Goal: Information Seeking & Learning: Learn about a topic

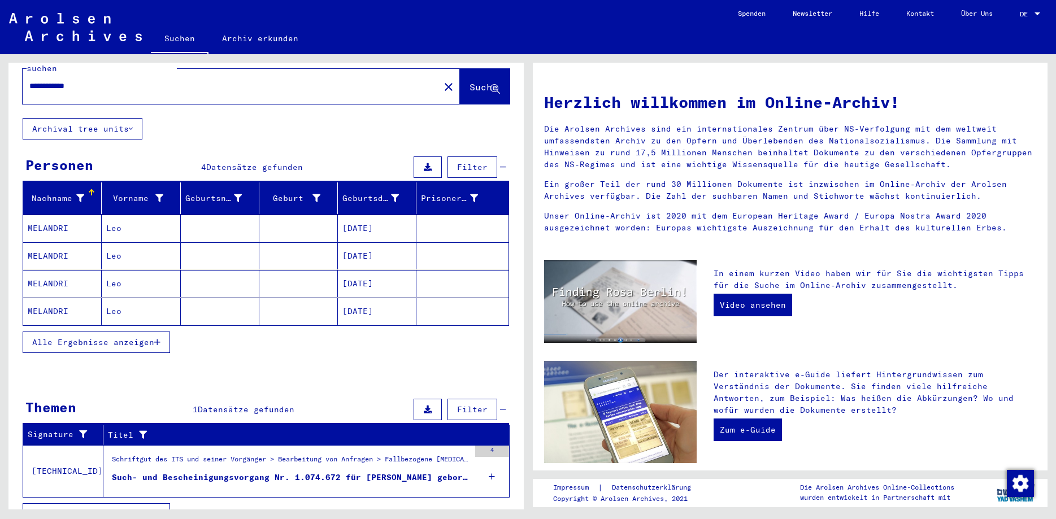
scroll to position [36, 0]
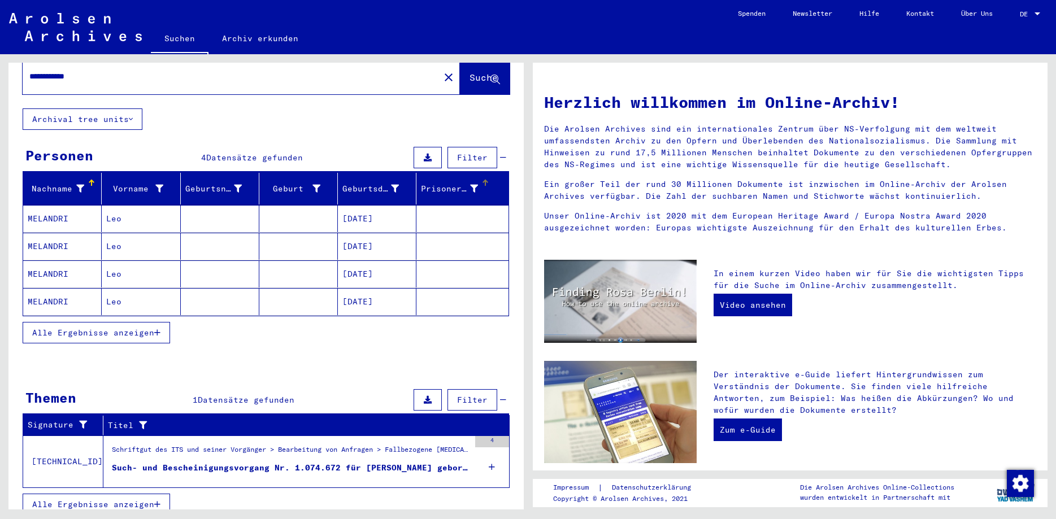
click at [454, 183] on div "Prisoner #" at bounding box center [449, 189] width 57 height 12
click at [487, 180] on div at bounding box center [485, 183] width 7 height 7
click at [477, 185] on icon at bounding box center [474, 189] width 8 height 8
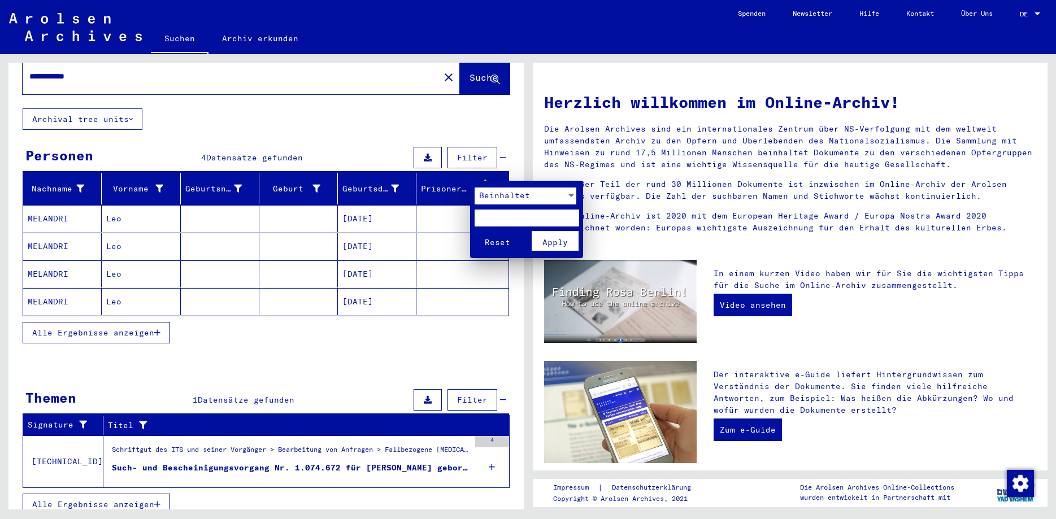
click at [544, 240] on span "Apply" at bounding box center [555, 242] width 25 height 10
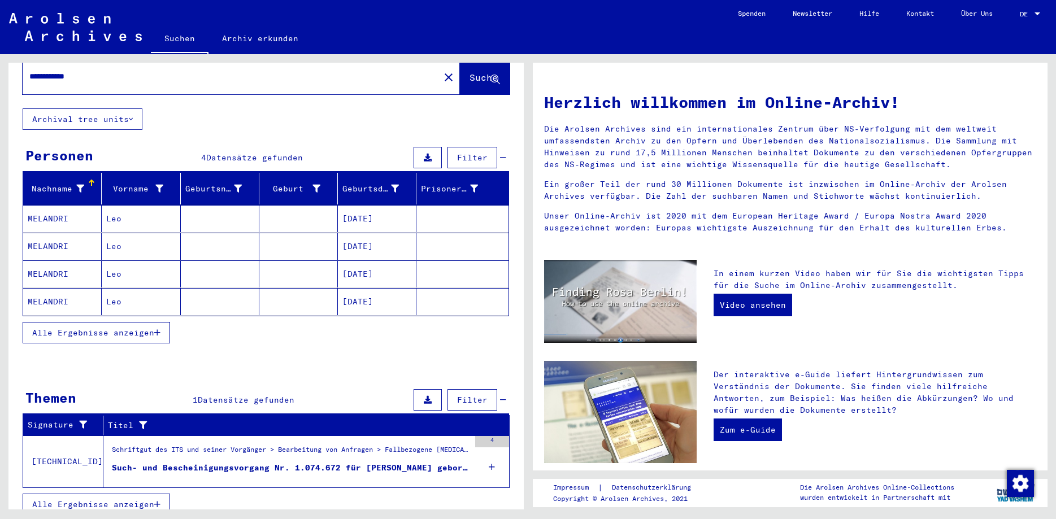
click at [259, 462] on div "Such- und Bescheinigungsvorgang Nr. 1.074.672 für [PERSON_NAME] geboren [DEMOGR…" at bounding box center [291, 468] width 358 height 12
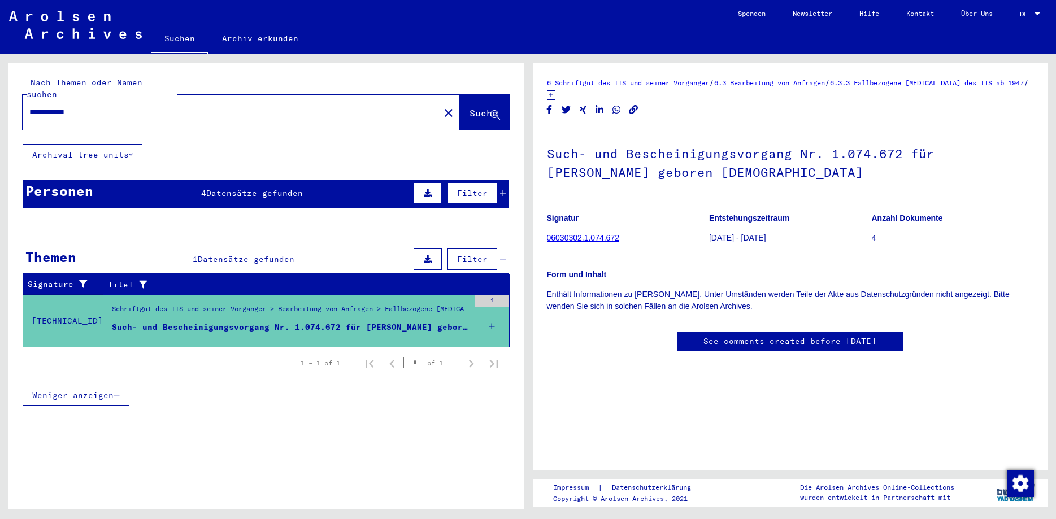
click at [129, 144] on button "Archival tree units" at bounding box center [83, 154] width 120 height 21
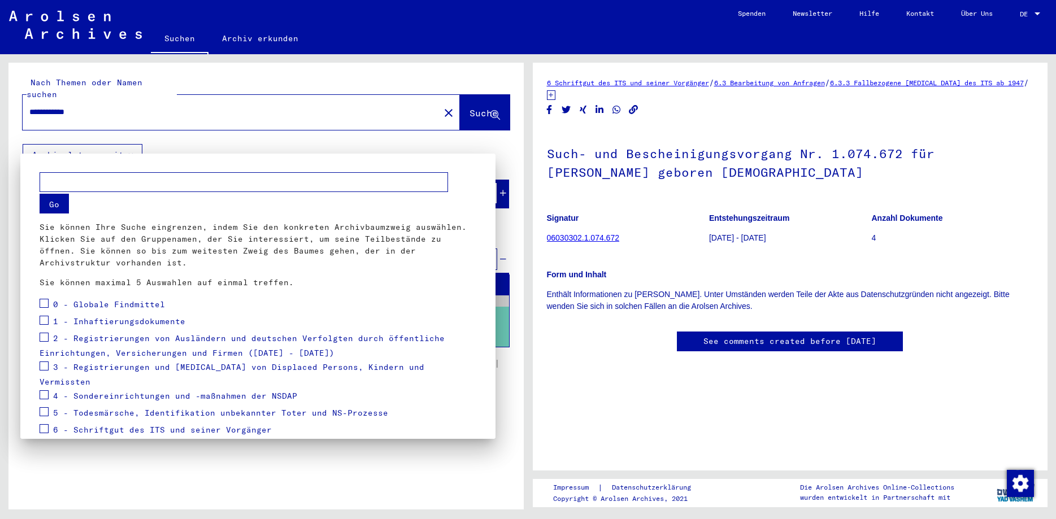
scroll to position [71, 0]
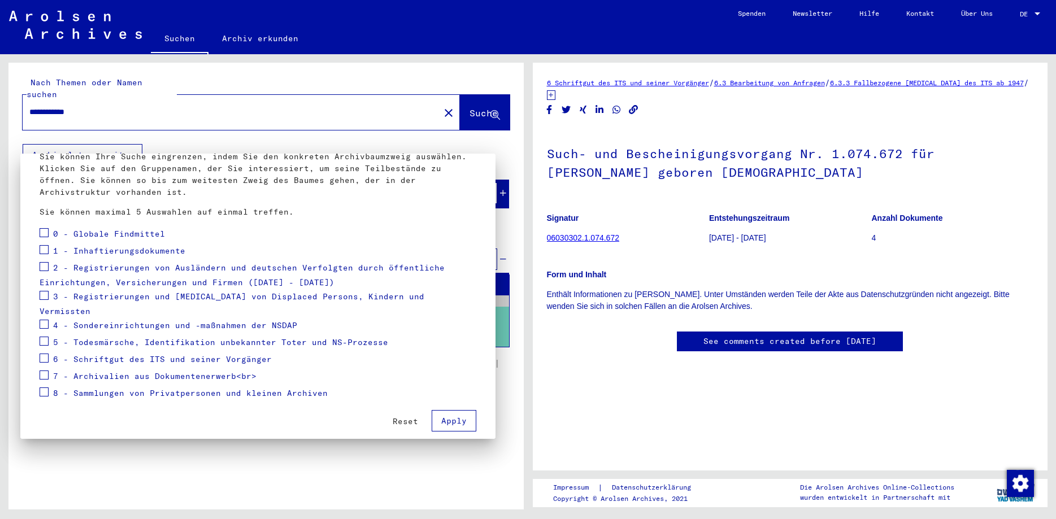
click at [207, 145] on div at bounding box center [528, 259] width 1056 height 519
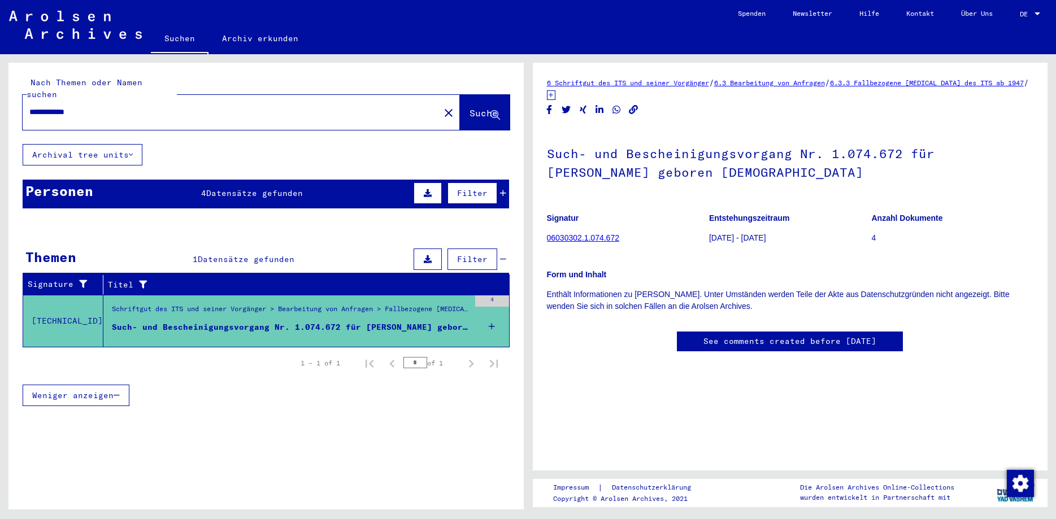
click at [471, 107] on span "Suche" at bounding box center [484, 112] width 28 height 11
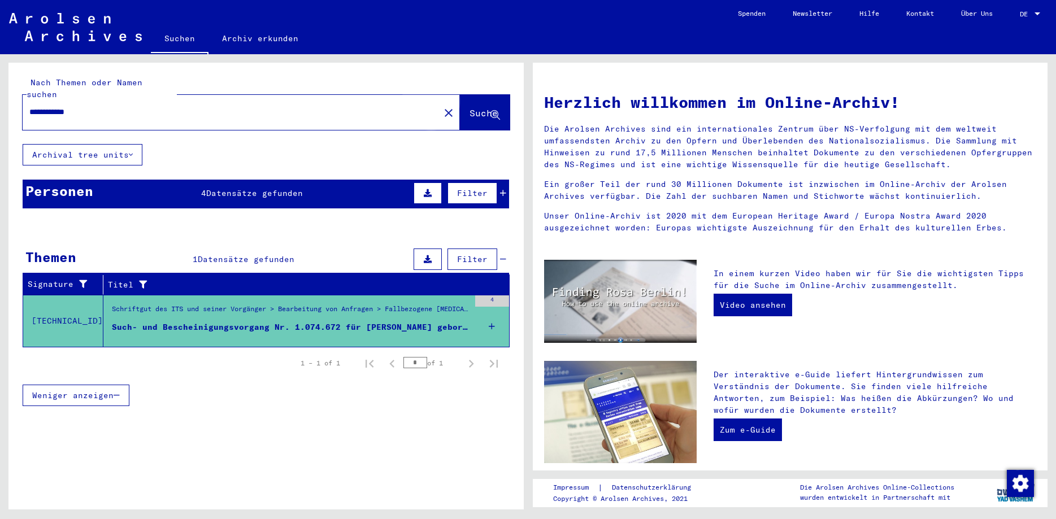
click at [471, 107] on span "Suche" at bounding box center [484, 112] width 28 height 11
click at [469, 188] on span "Filter" at bounding box center [472, 193] width 31 height 10
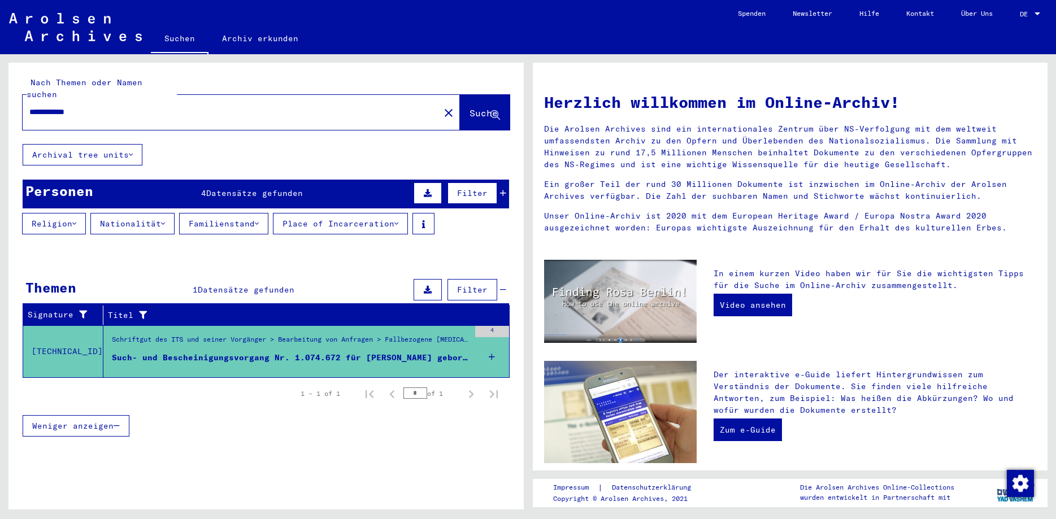
click at [431, 189] on icon at bounding box center [428, 193] width 8 height 8
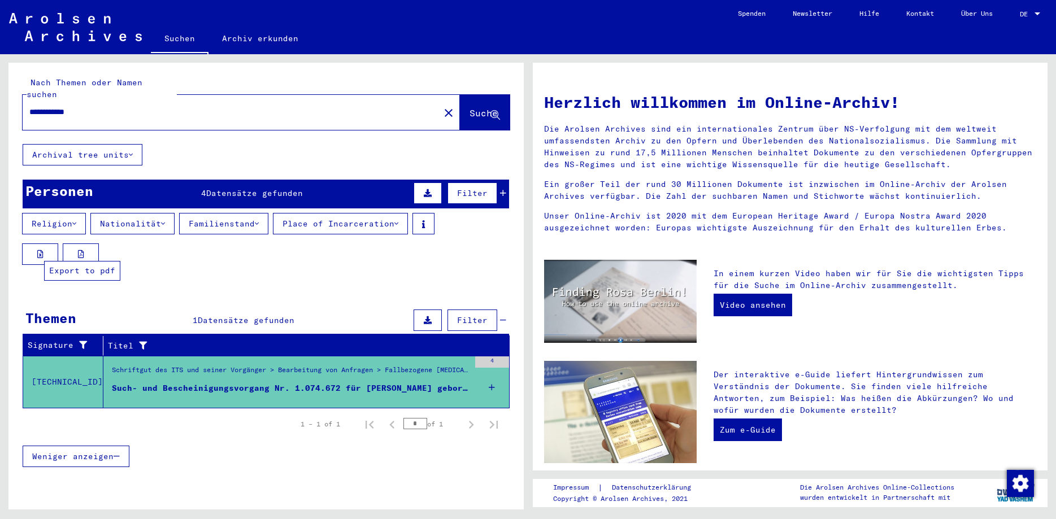
click at [85, 244] on button at bounding box center [81, 254] width 36 height 21
click at [130, 145] on button "Archival tree units" at bounding box center [83, 154] width 120 height 21
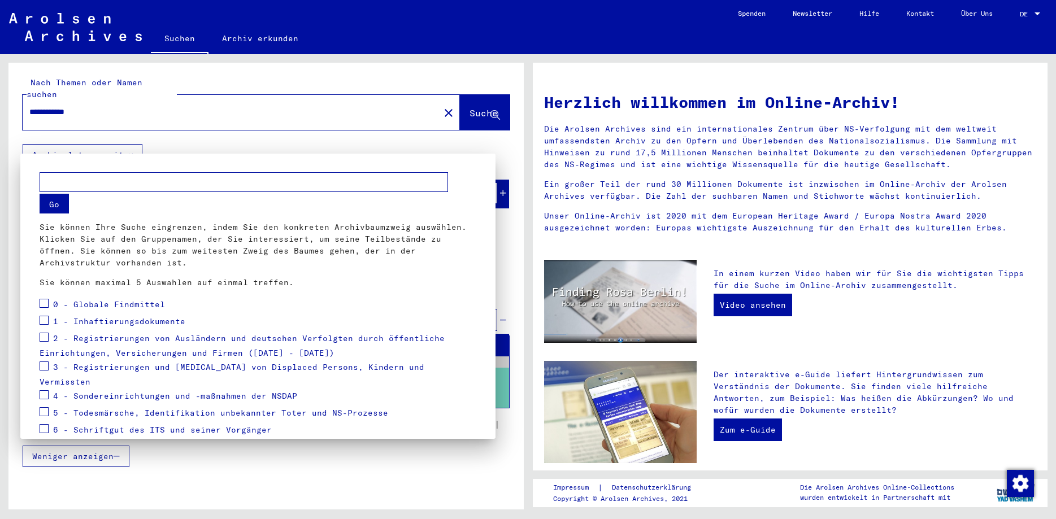
scroll to position [71, 0]
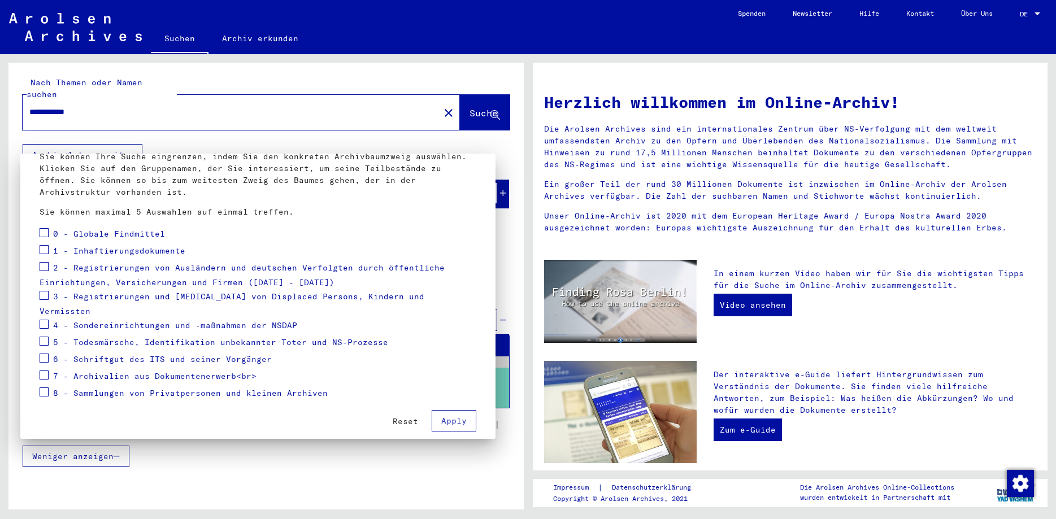
click at [163, 136] on div at bounding box center [528, 259] width 1056 height 519
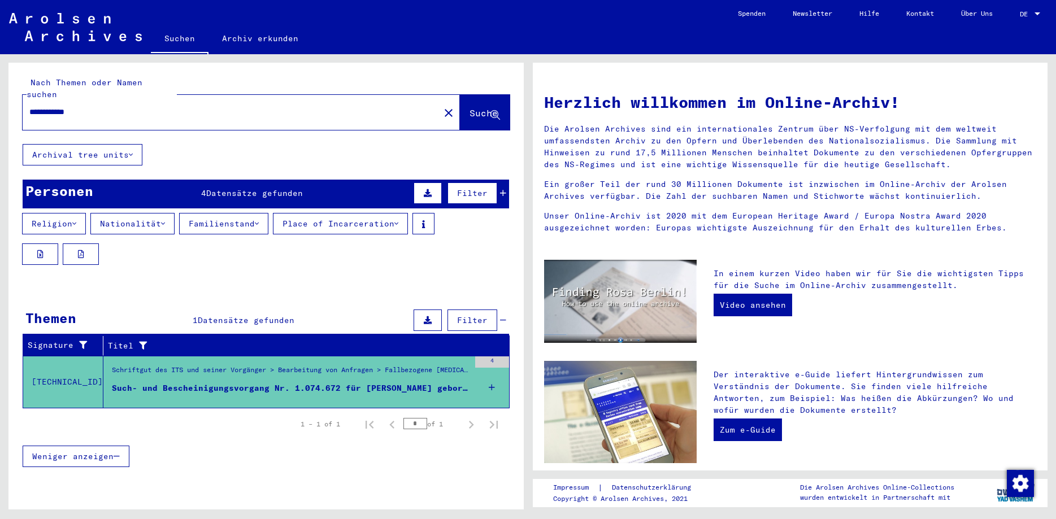
click at [245, 383] on div "Such- und Bescheinigungsvorgang Nr. 1.074.672 für [PERSON_NAME] geboren [DEMOGR…" at bounding box center [291, 389] width 358 height 12
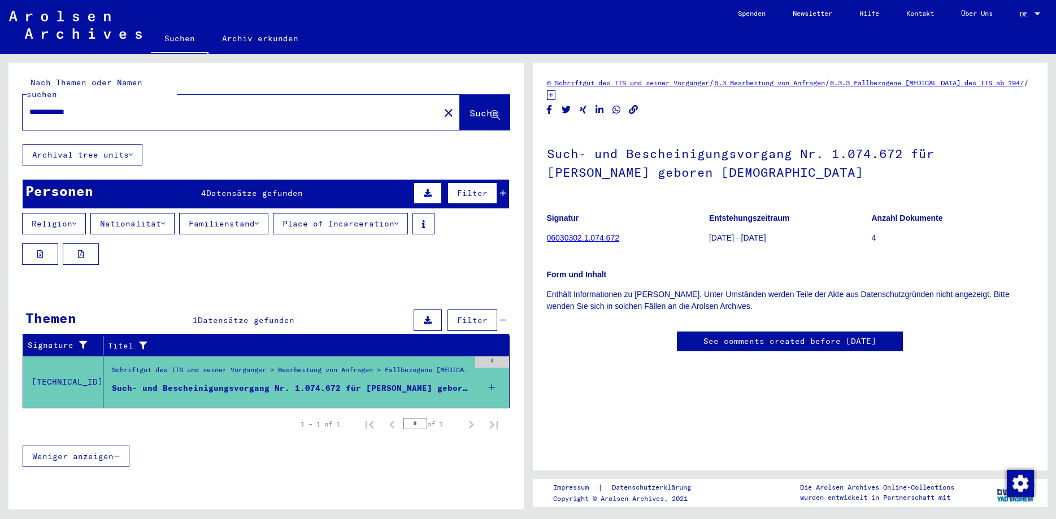
click at [578, 240] on link "06030302.1.074.672" at bounding box center [583, 237] width 72 height 9
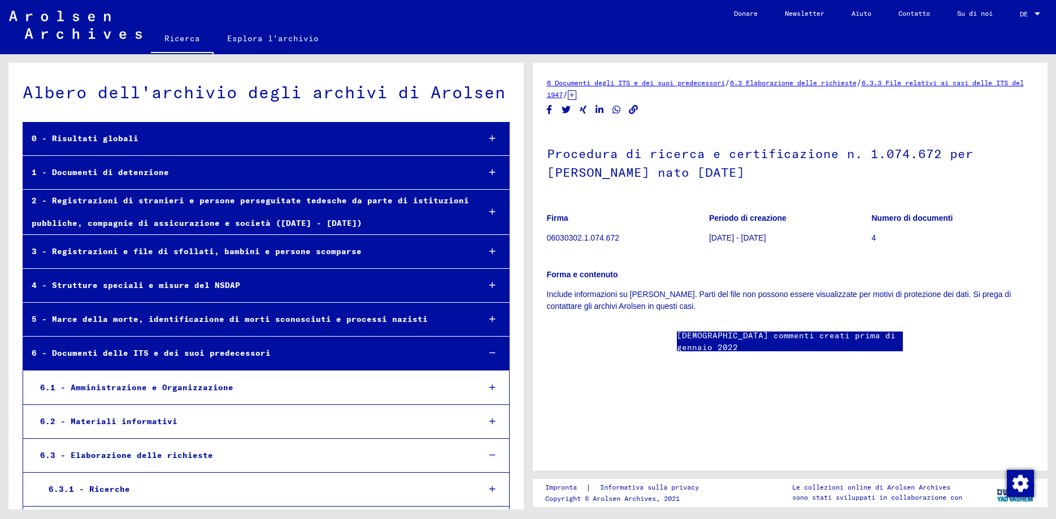
click at [491, 176] on icon at bounding box center [493, 172] width 6 height 8
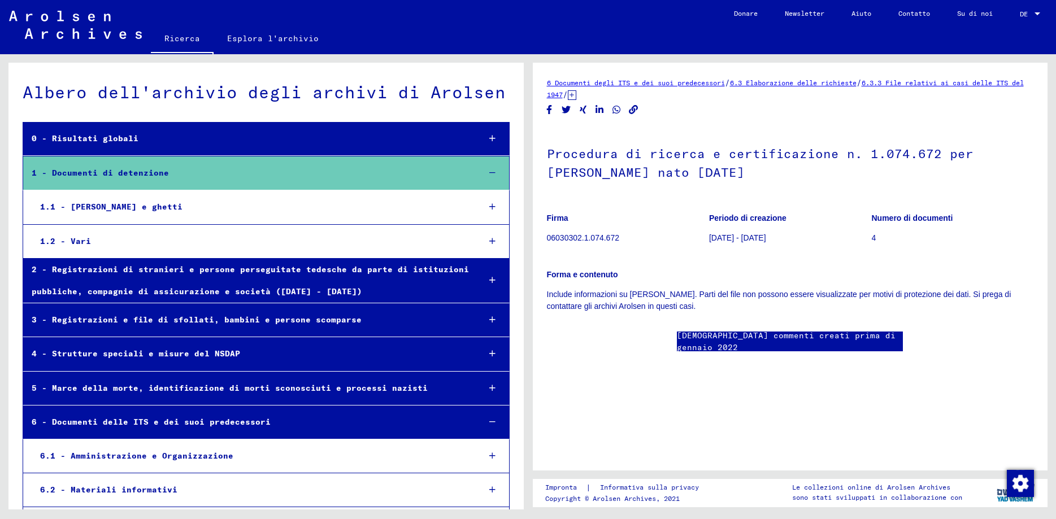
click at [140, 208] on div "1.1 - [PERSON_NAME] e ghetti" at bounding box center [251, 207] width 439 height 22
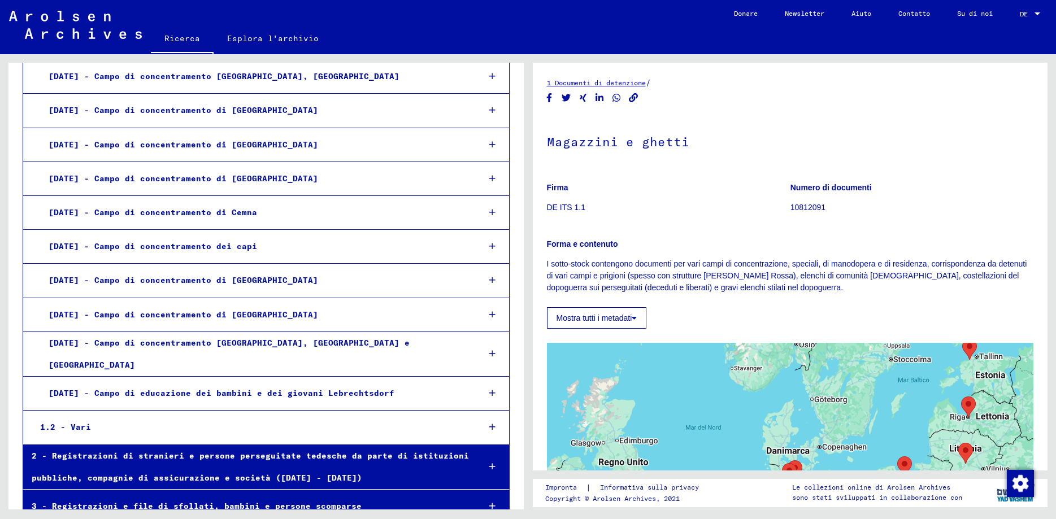
scroll to position [2015, 0]
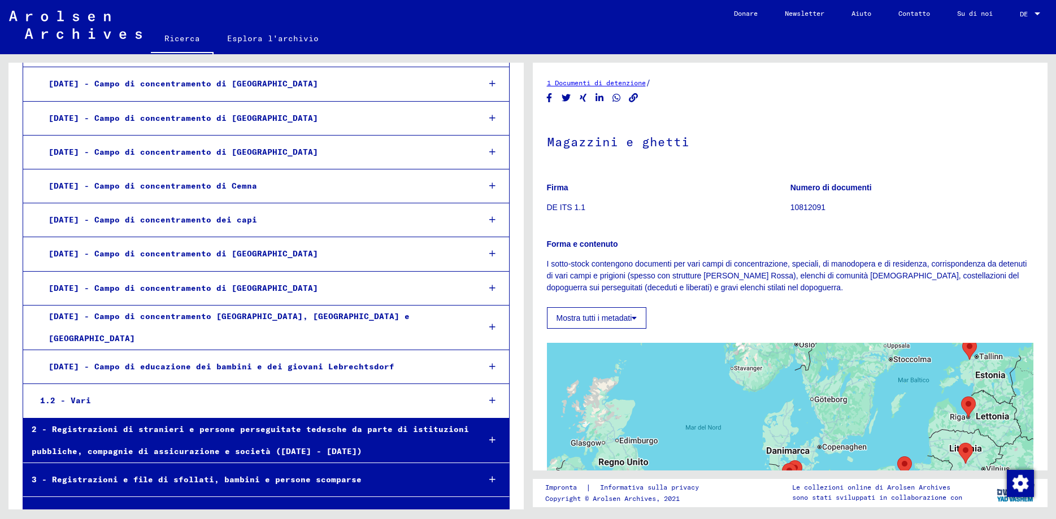
click at [492, 397] on icon at bounding box center [493, 401] width 6 height 8
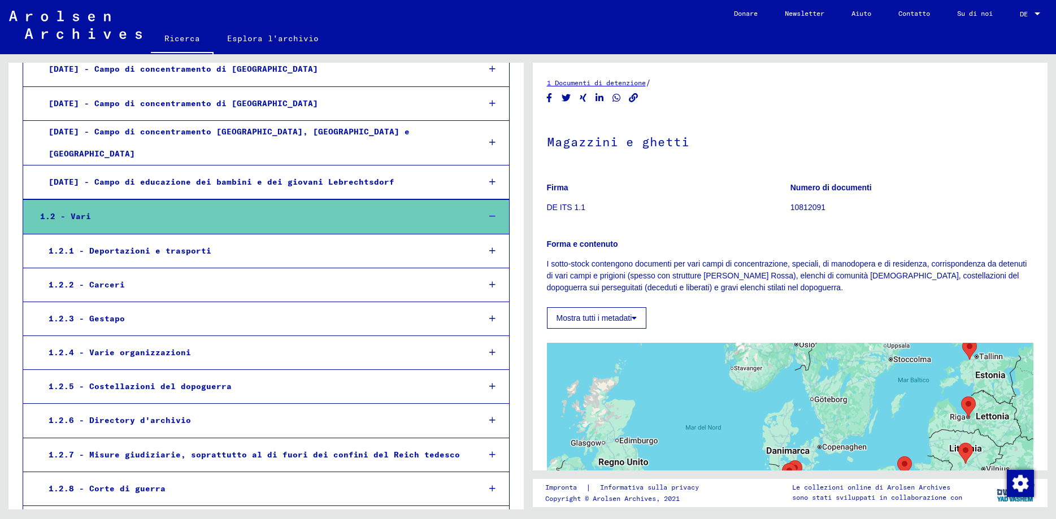
scroll to position [2197, 0]
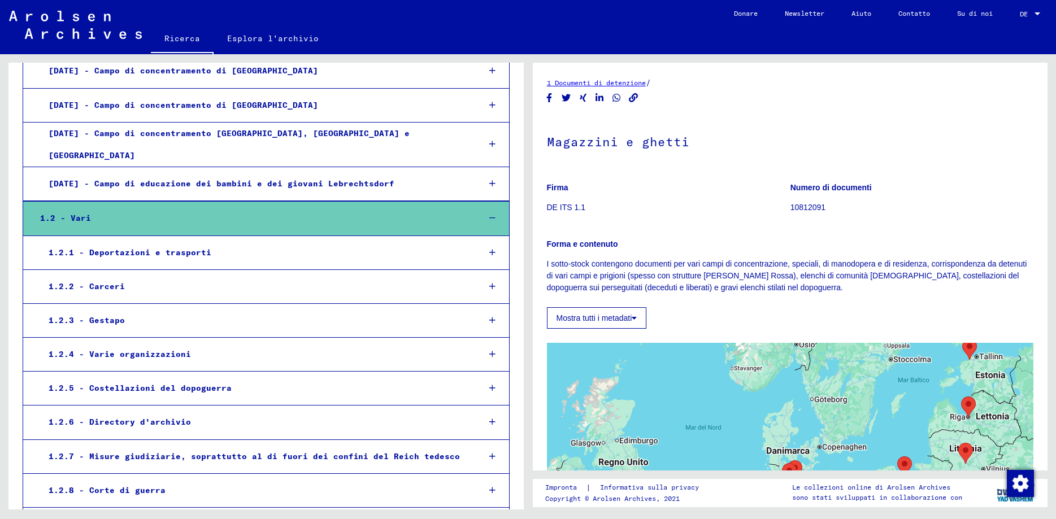
click at [488, 236] on div at bounding box center [492, 252] width 33 height 33
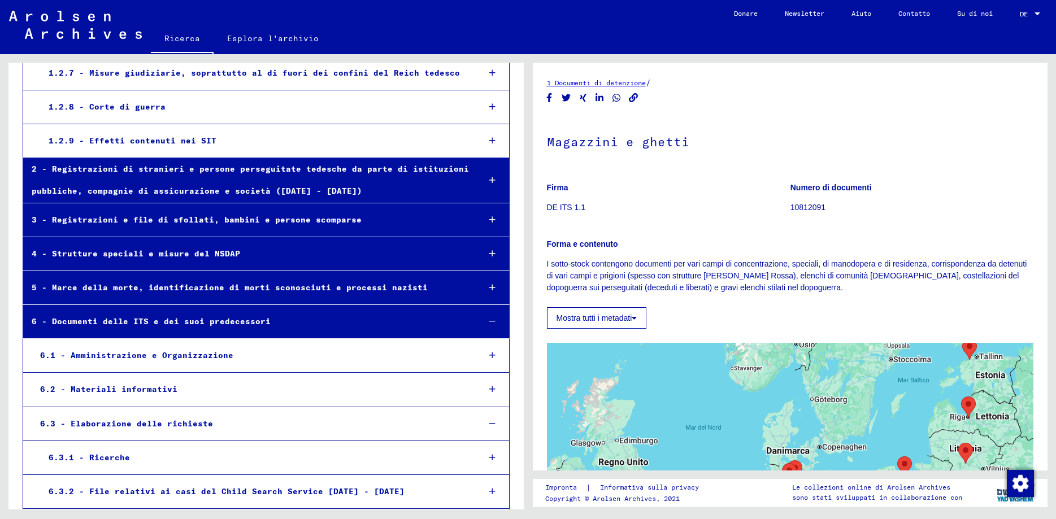
scroll to position [2869, 0]
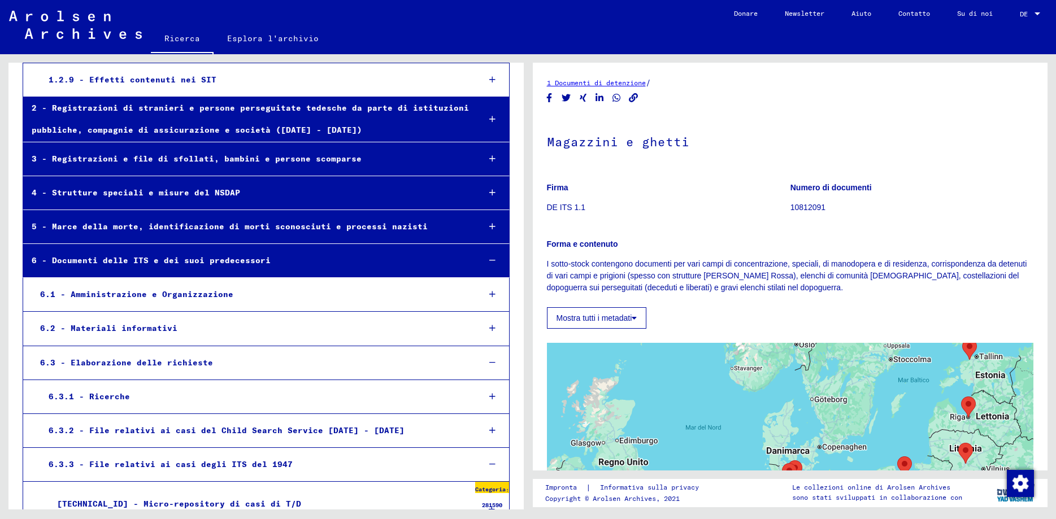
click at [495, 393] on icon at bounding box center [493, 397] width 6 height 8
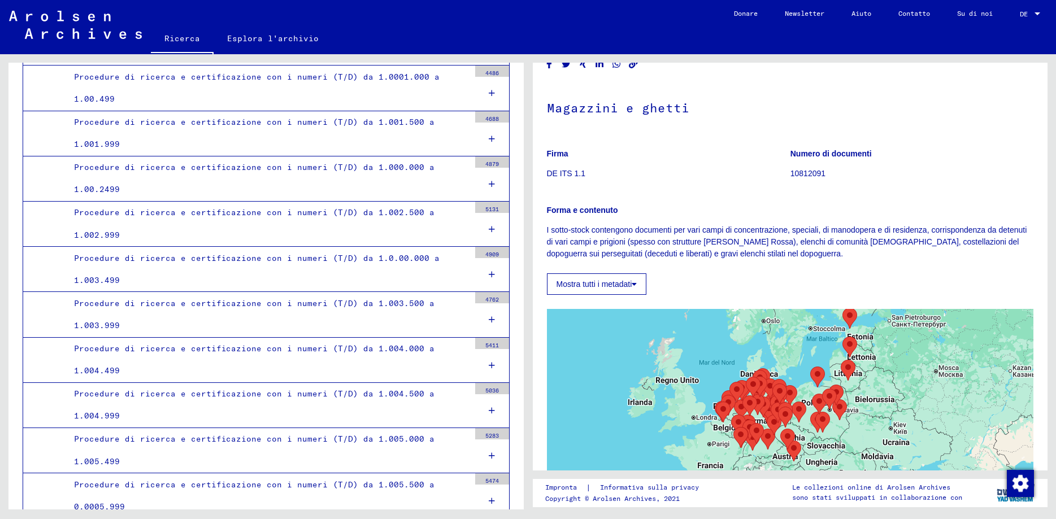
scroll to position [122, 0]
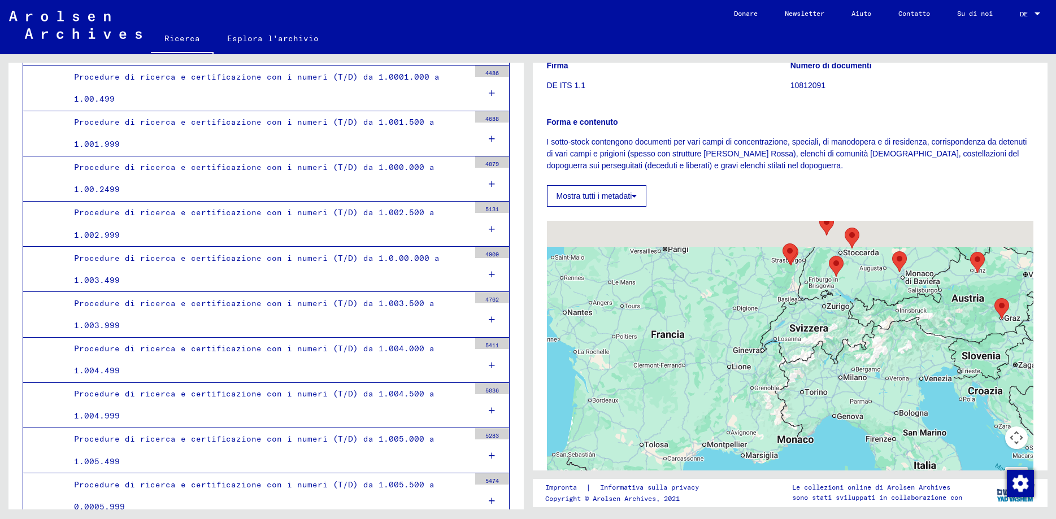
drag, startPoint x: 756, startPoint y: 289, endPoint x: 694, endPoint y: 500, distance: 219.8
click at [688, 504] on div at bounding box center [790, 362] width 487 height 283
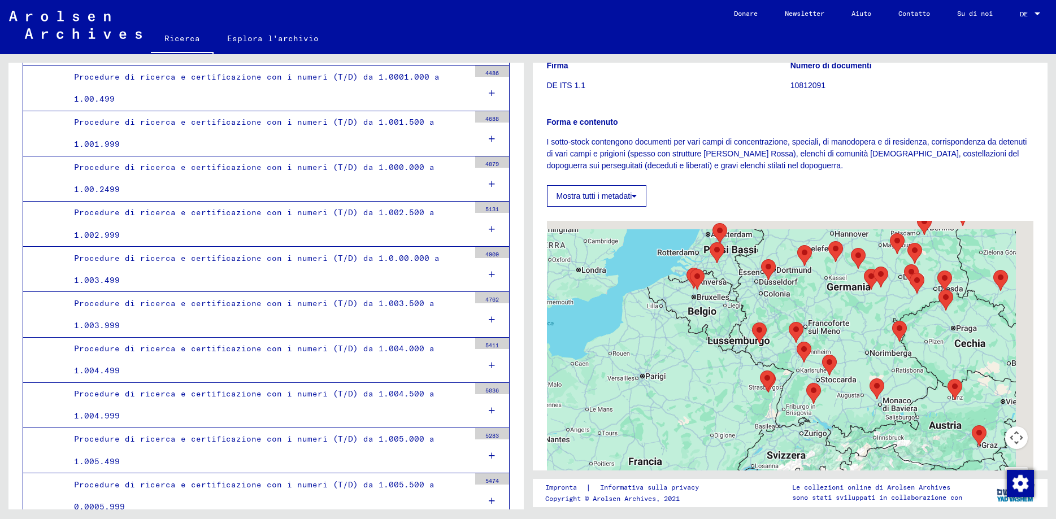
scroll to position [288, 0]
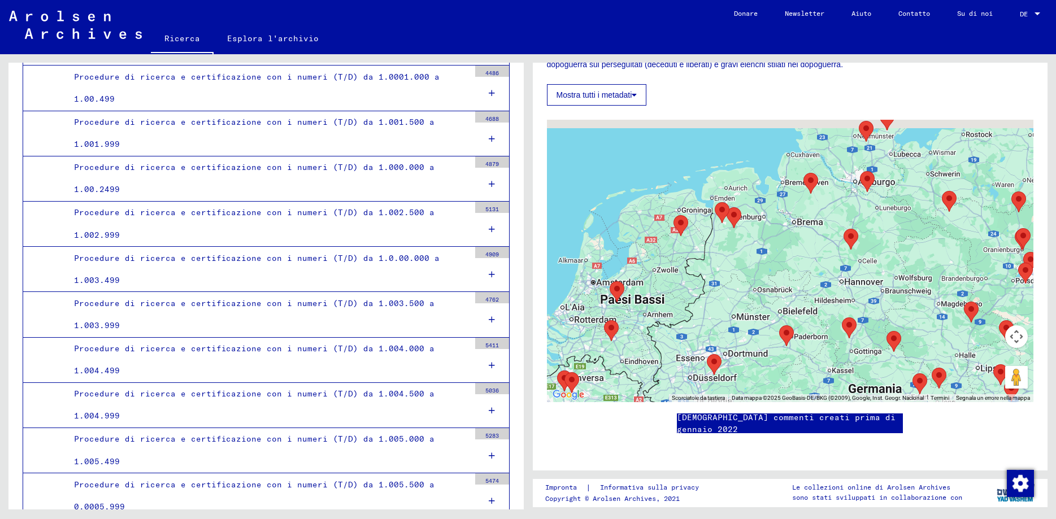
drag, startPoint x: 773, startPoint y: 123, endPoint x: 668, endPoint y: 396, distance: 292.4
click at [668, 396] on div at bounding box center [790, 261] width 487 height 283
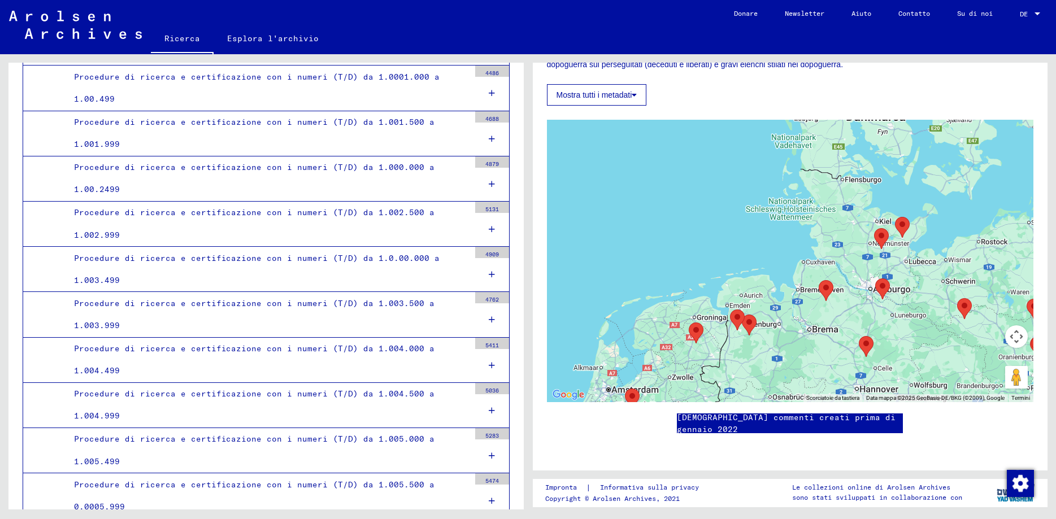
drag, startPoint x: 736, startPoint y: 198, endPoint x: 757, endPoint y: 300, distance: 103.9
click at [757, 300] on div at bounding box center [790, 261] width 487 height 283
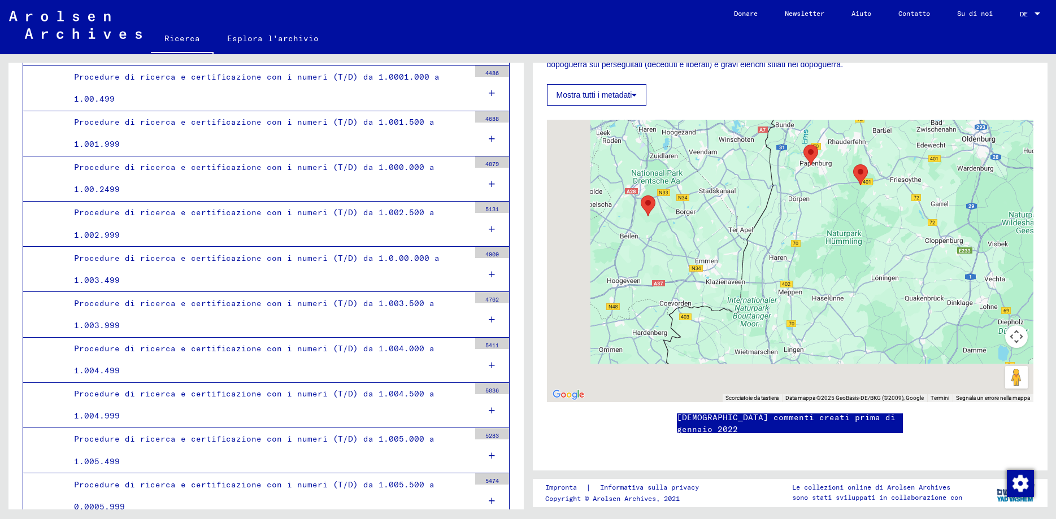
drag, startPoint x: 696, startPoint y: 205, endPoint x: 829, endPoint y: 144, distance: 146.5
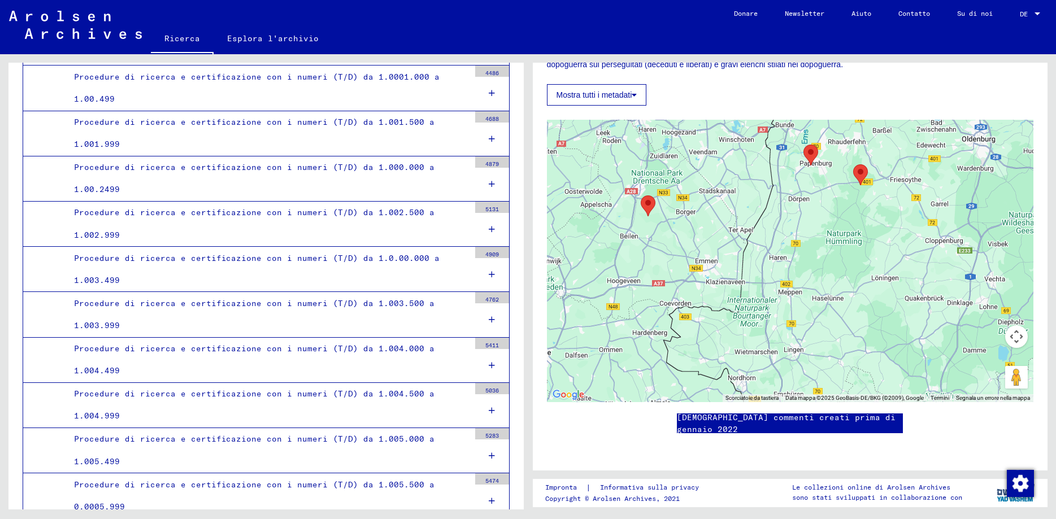
click at [829, 144] on div at bounding box center [790, 261] width 487 height 283
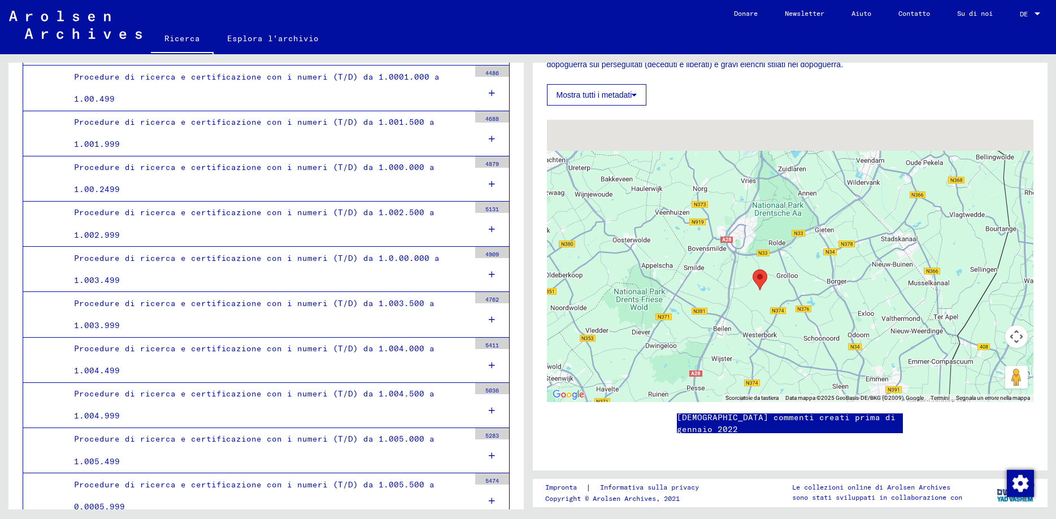
drag, startPoint x: 674, startPoint y: 138, endPoint x: 799, endPoint y: 256, distance: 170.8
click at [799, 256] on div at bounding box center [790, 261] width 487 height 283
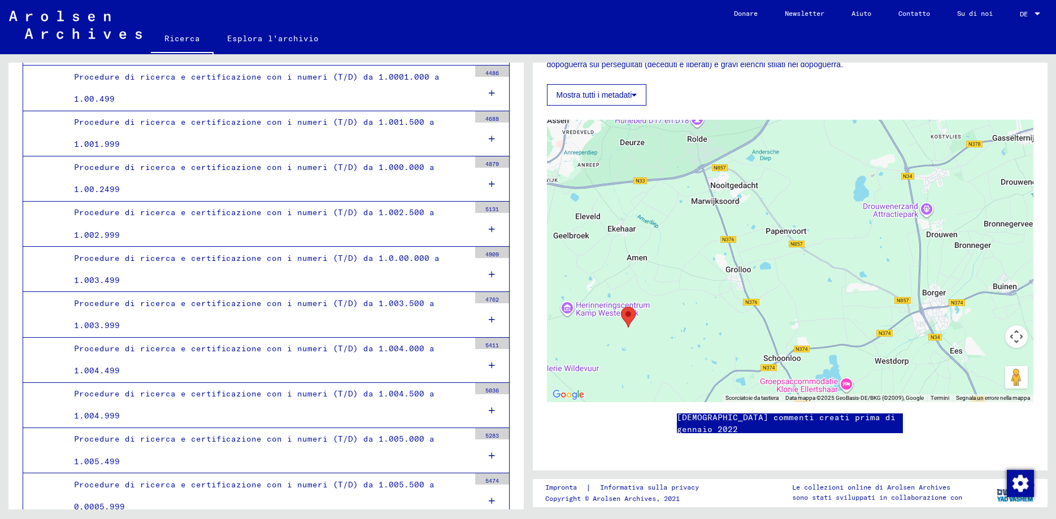
drag, startPoint x: 666, startPoint y: 159, endPoint x: 648, endPoint y: 288, distance: 130.1
click at [648, 288] on div at bounding box center [790, 261] width 487 height 283
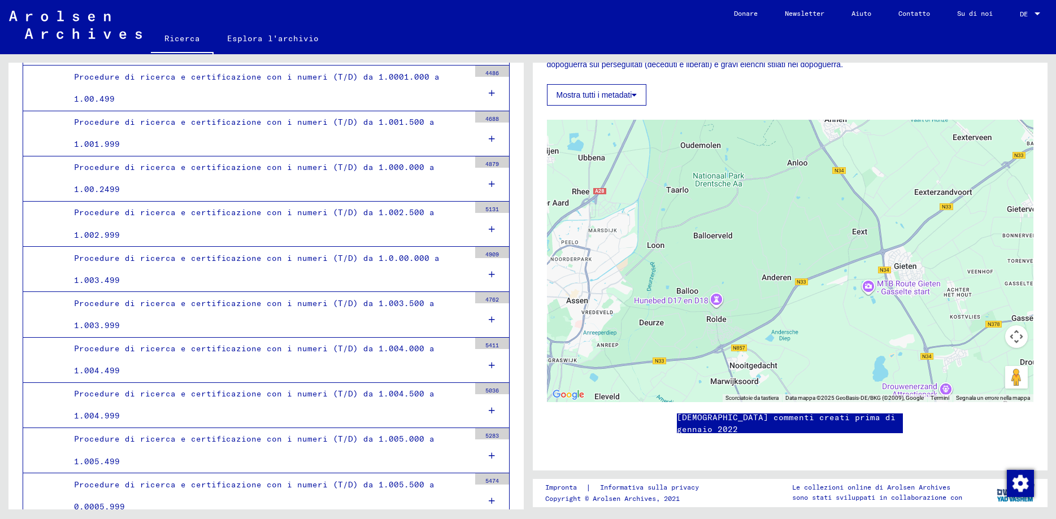
drag, startPoint x: 678, startPoint y: 159, endPoint x: 699, endPoint y: 342, distance: 183.8
click at [699, 342] on div at bounding box center [790, 261] width 487 height 283
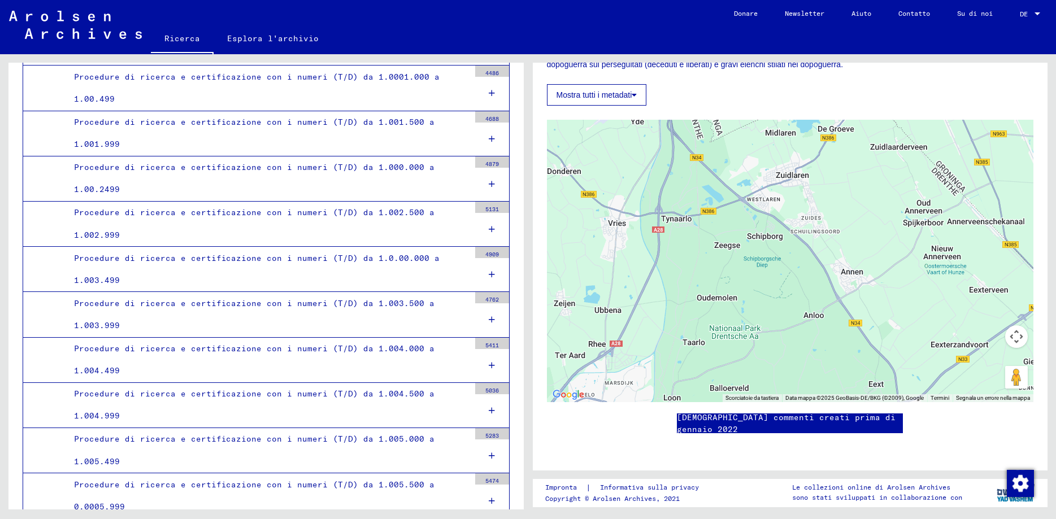
drag, startPoint x: 696, startPoint y: 132, endPoint x: 712, endPoint y: 289, distance: 158.0
click at [712, 289] on div at bounding box center [790, 261] width 487 height 283
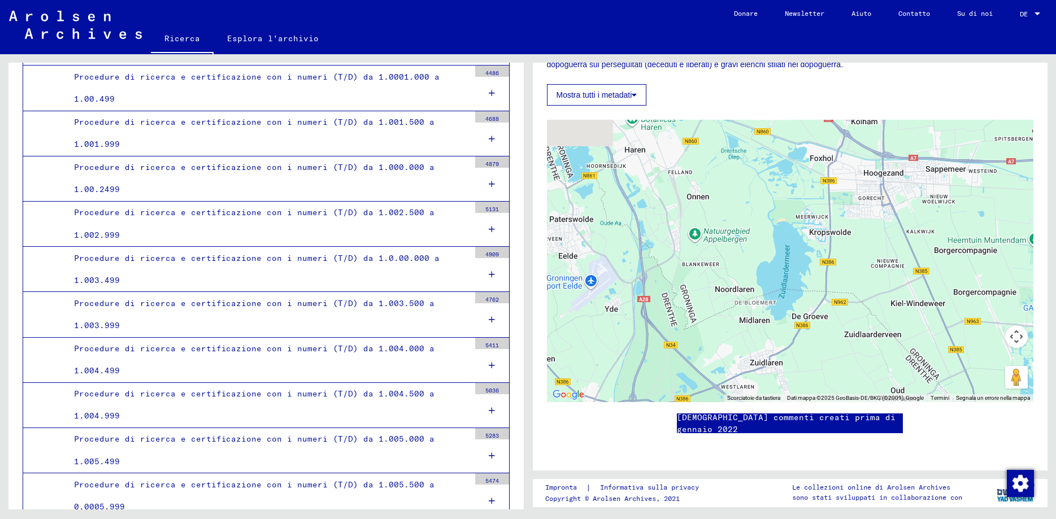
drag, startPoint x: 765, startPoint y: 124, endPoint x: 741, endPoint y: 299, distance: 176.8
click at [741, 299] on div at bounding box center [790, 261] width 487 height 283
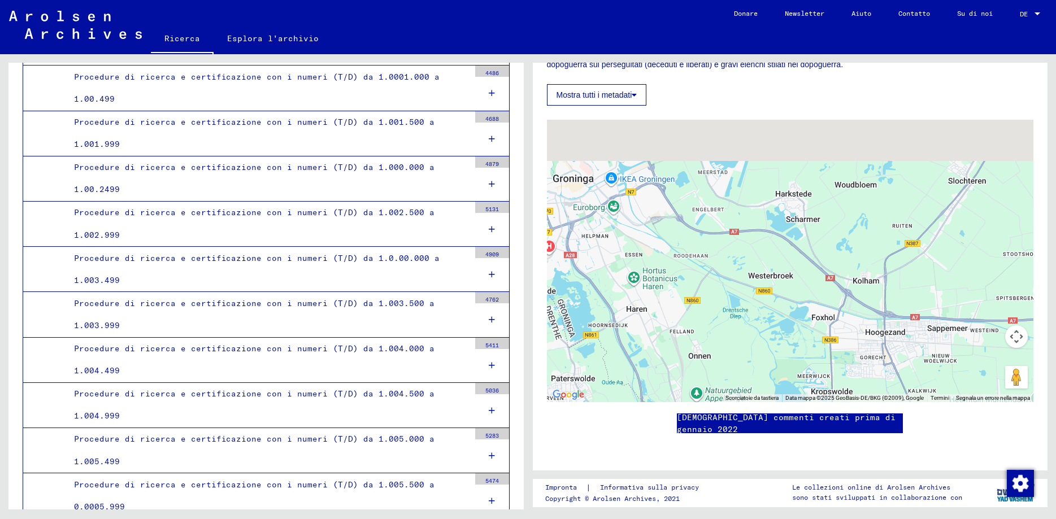
drag, startPoint x: 767, startPoint y: 123, endPoint x: 773, endPoint y: 290, distance: 166.9
click at [773, 297] on div at bounding box center [790, 261] width 487 height 283
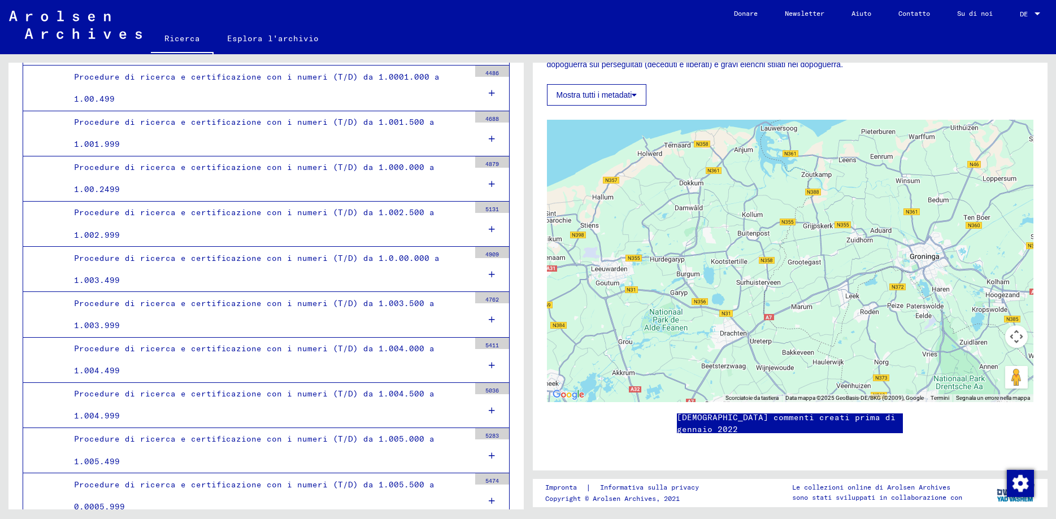
drag, startPoint x: 686, startPoint y: 112, endPoint x: 935, endPoint y: 120, distance: 249.4
click at [935, 120] on div at bounding box center [790, 261] width 487 height 283
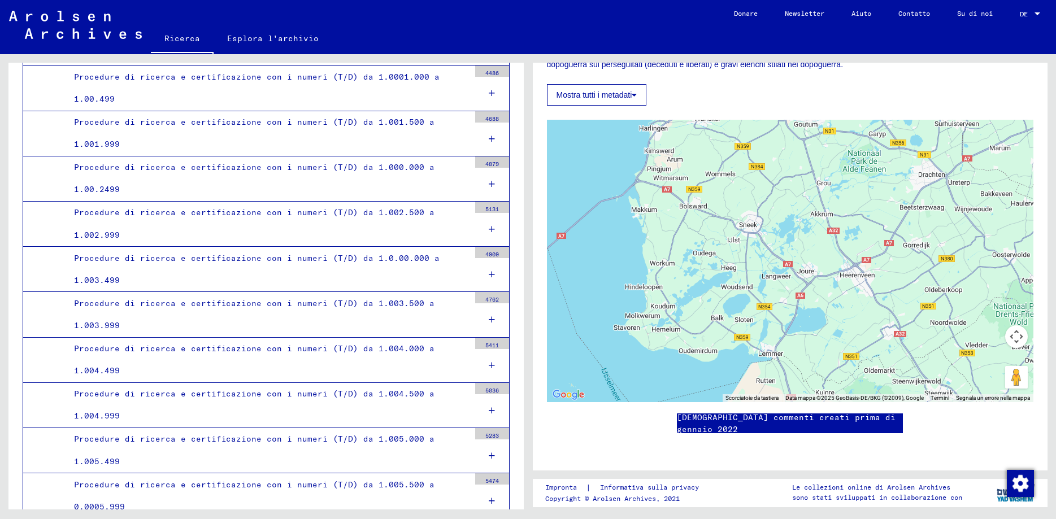
drag, startPoint x: 767, startPoint y: 249, endPoint x: 960, endPoint y: 99, distance: 244.1
click at [960, 120] on div at bounding box center [790, 261] width 487 height 283
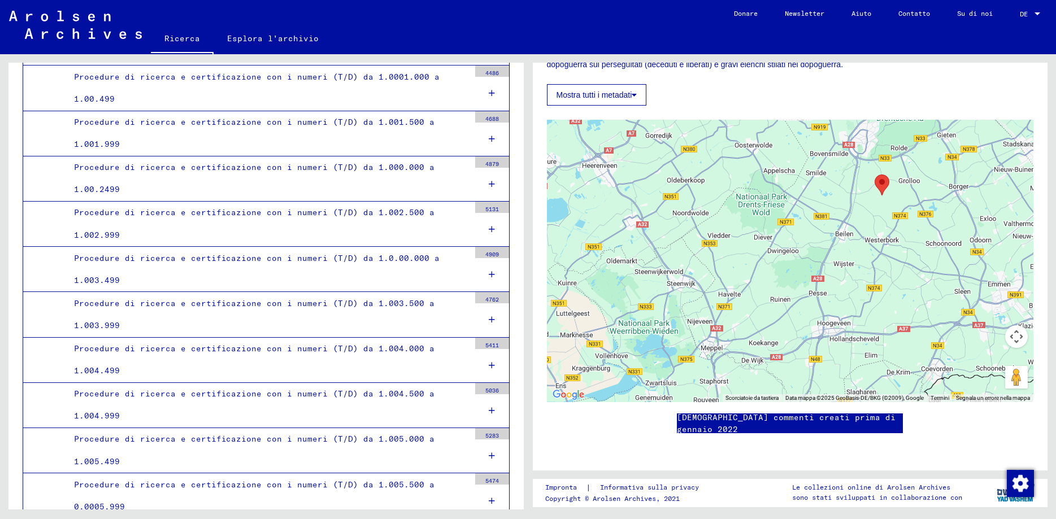
scroll to position [263, 0]
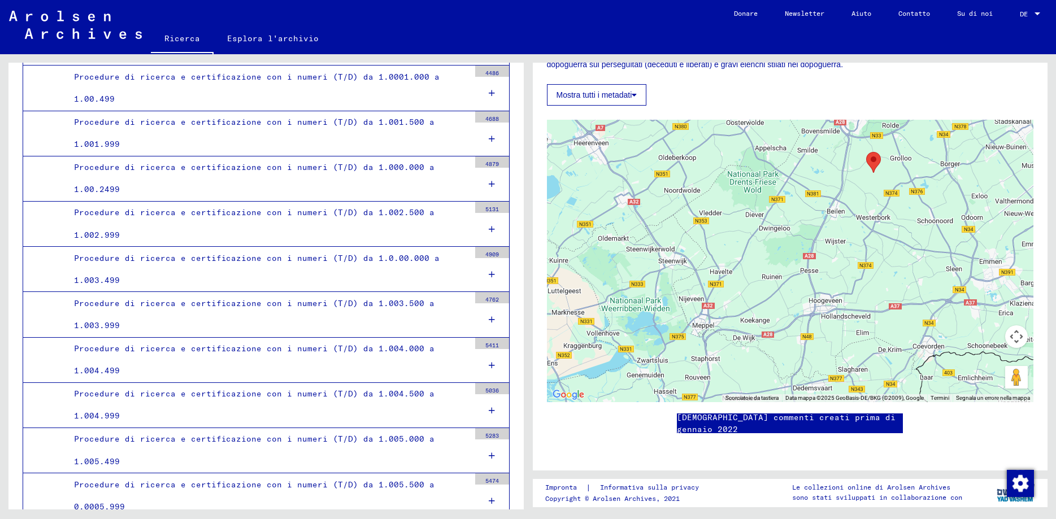
drag, startPoint x: 896, startPoint y: 170, endPoint x: 628, endPoint y: 59, distance: 290.2
click at [628, 120] on div at bounding box center [790, 261] width 487 height 283
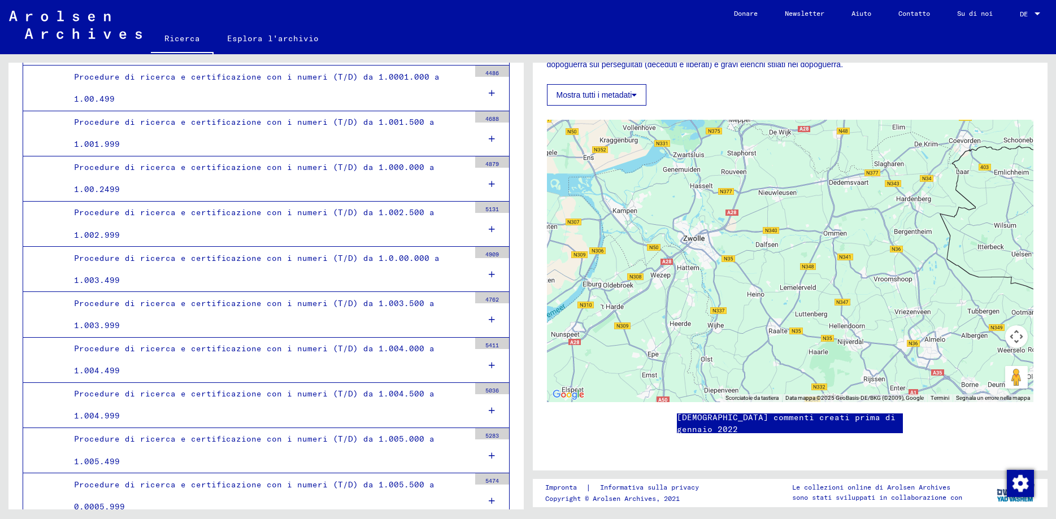
scroll to position [262, 0]
drag, startPoint x: 701, startPoint y: 270, endPoint x: 738, endPoint y: 62, distance: 211.2
click at [738, 120] on div at bounding box center [790, 261] width 487 height 283
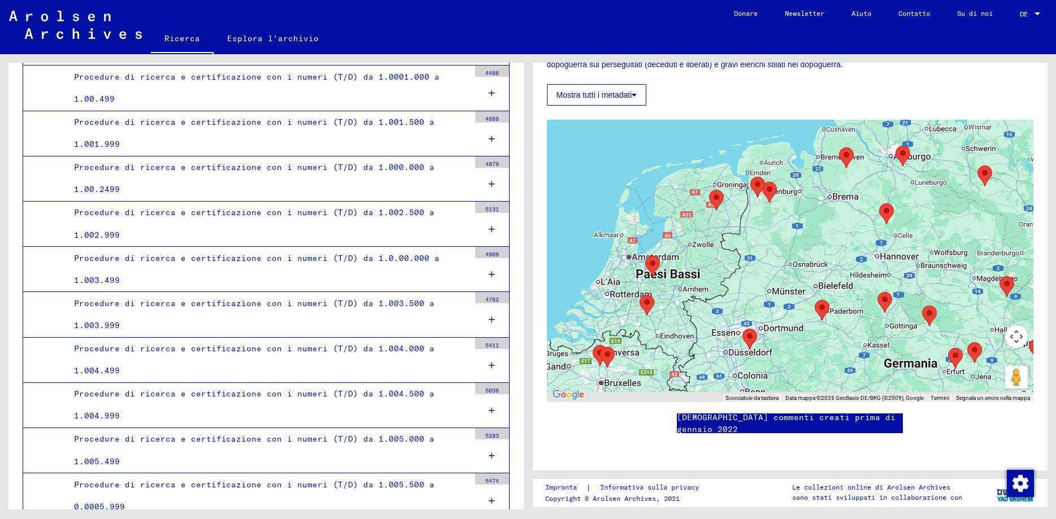
drag, startPoint x: 823, startPoint y: 239, endPoint x: 754, endPoint y: 203, distance: 77.9
click at [754, 203] on div at bounding box center [790, 261] width 487 height 283
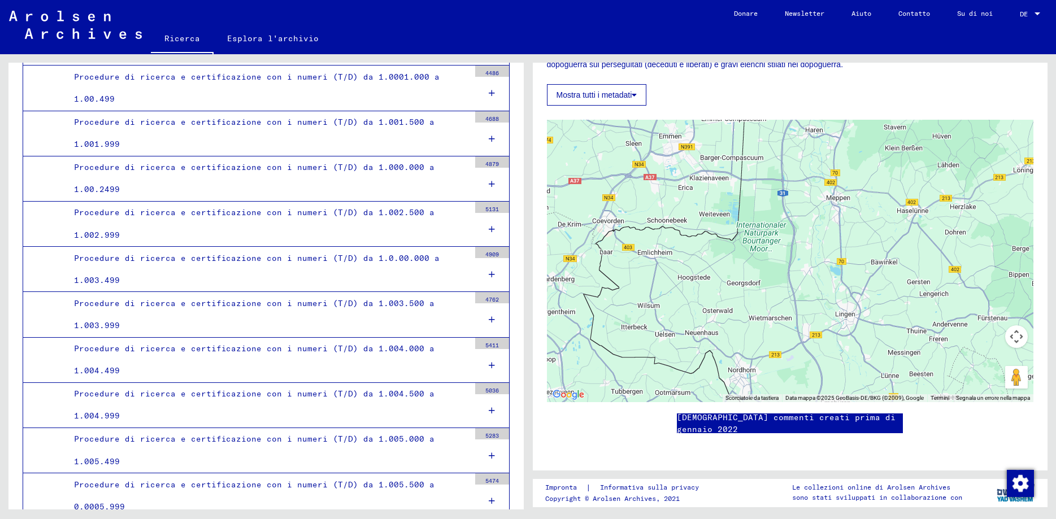
drag, startPoint x: 726, startPoint y: 161, endPoint x: 902, endPoint y: 322, distance: 238.5
click at [902, 322] on div at bounding box center [790, 261] width 487 height 283
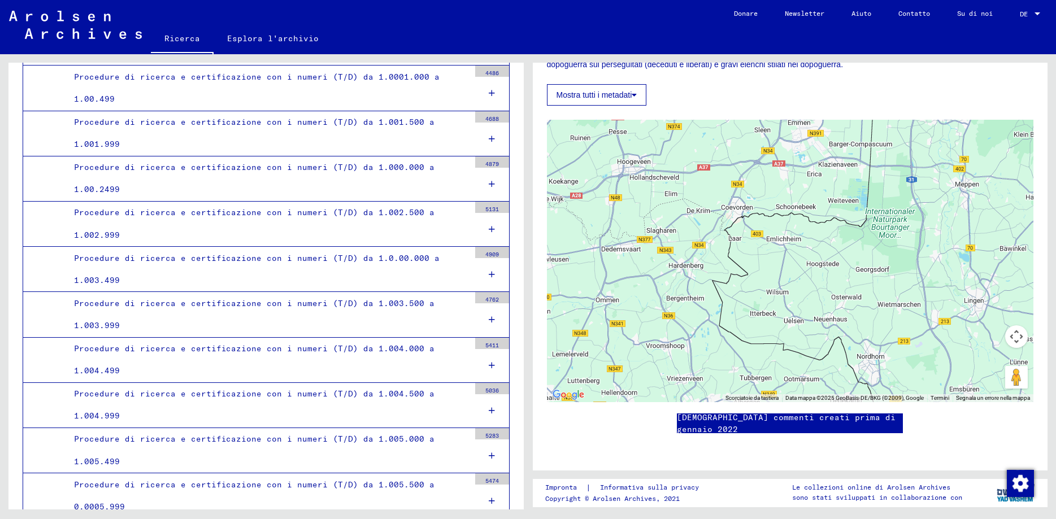
drag, startPoint x: 707, startPoint y: 159, endPoint x: 813, endPoint y: 141, distance: 107.2
click at [828, 144] on div at bounding box center [790, 261] width 487 height 283
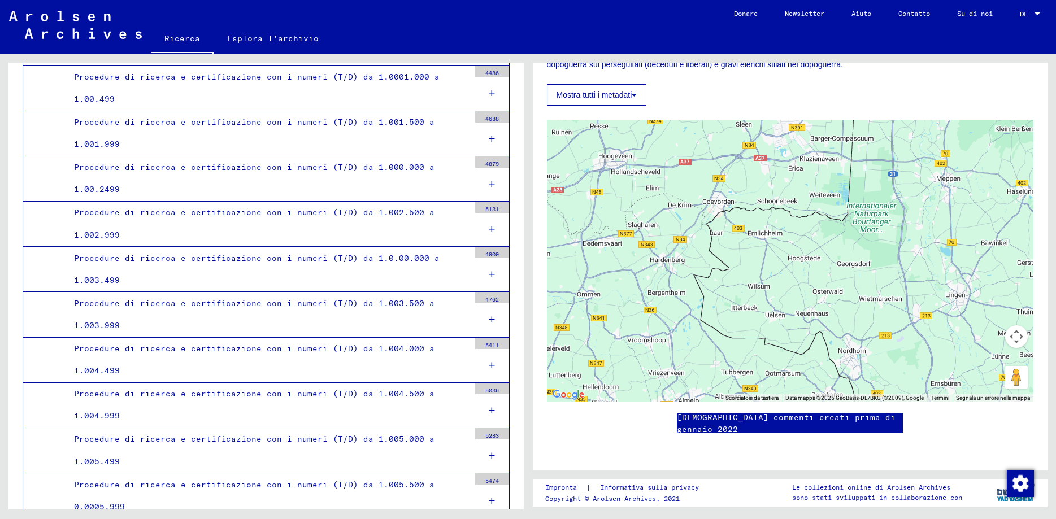
drag, startPoint x: 777, startPoint y: 135, endPoint x: 744, endPoint y: 131, distance: 33.1
click at [744, 131] on div at bounding box center [790, 261] width 487 height 283
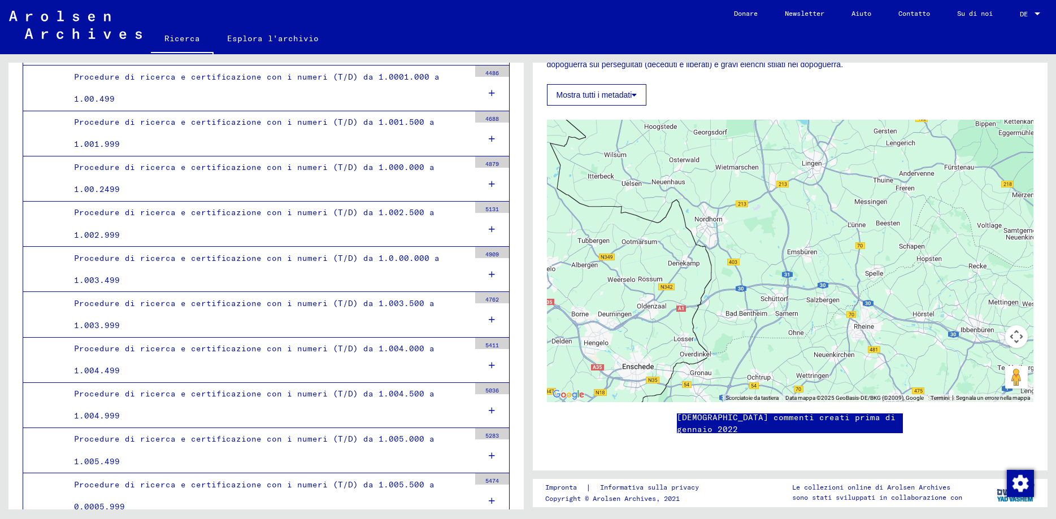
drag, startPoint x: 768, startPoint y: 289, endPoint x: 641, endPoint y: 161, distance: 180.7
click at [641, 161] on div at bounding box center [790, 261] width 487 height 283
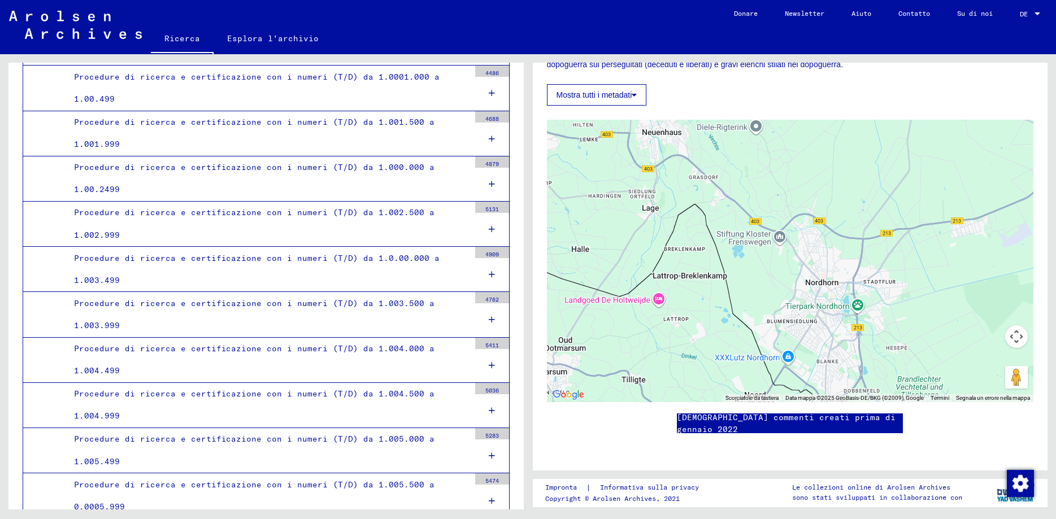
drag, startPoint x: 793, startPoint y: 217, endPoint x: 715, endPoint y: 272, distance: 95.7
click at [715, 272] on div at bounding box center [790, 261] width 487 height 283
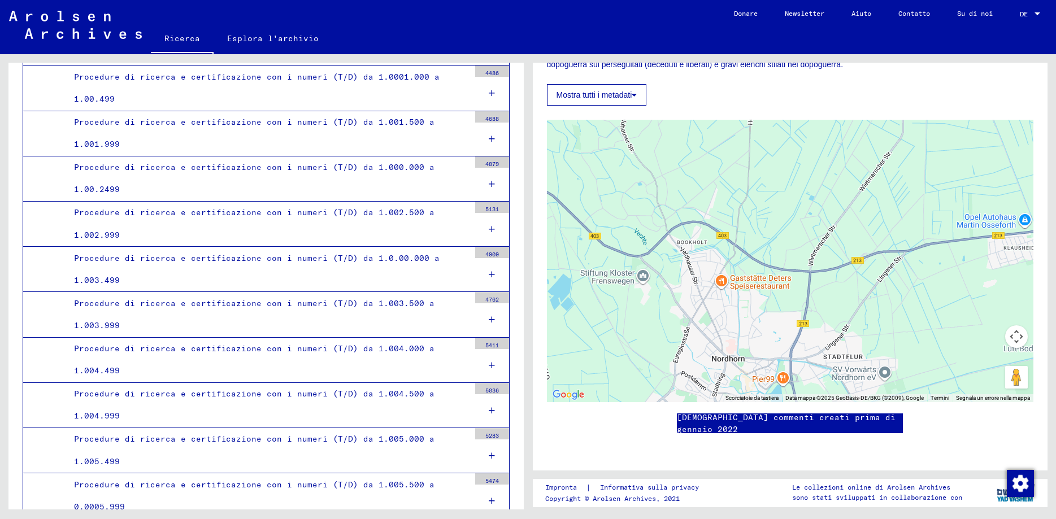
drag, startPoint x: 847, startPoint y: 218, endPoint x: 646, endPoint y: 319, distance: 225.5
click at [646, 319] on div at bounding box center [790, 261] width 487 height 283
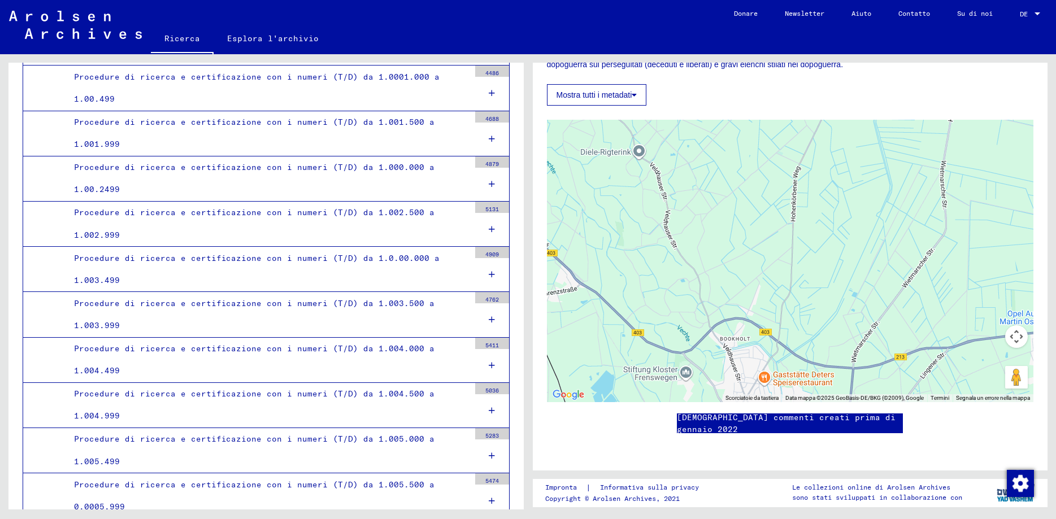
drag, startPoint x: 681, startPoint y: 242, endPoint x: 695, endPoint y: 275, distance: 36.2
click at [695, 275] on div at bounding box center [790, 261] width 487 height 283
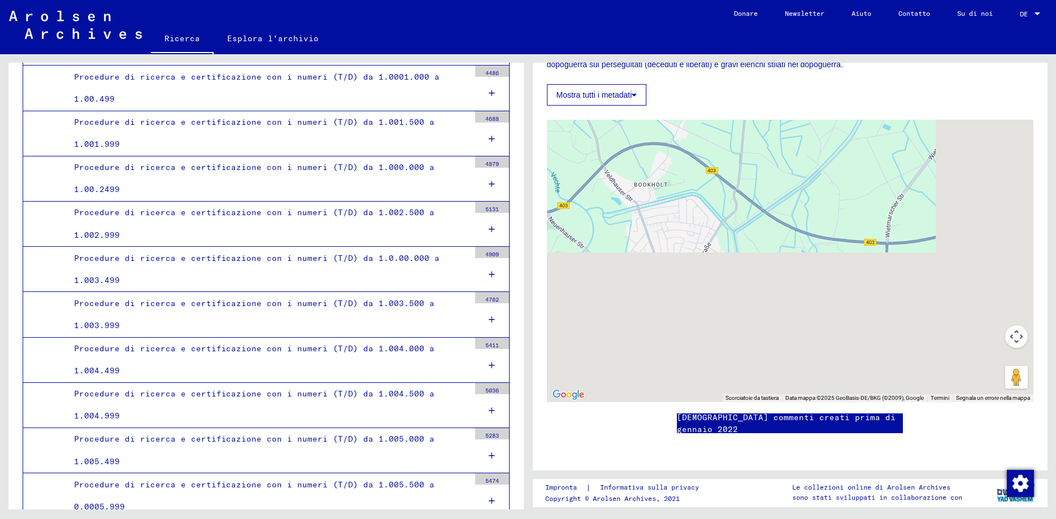
drag, startPoint x: 779, startPoint y: 299, endPoint x: 621, endPoint y: 62, distance: 284.9
click at [621, 120] on div at bounding box center [790, 261] width 487 height 283
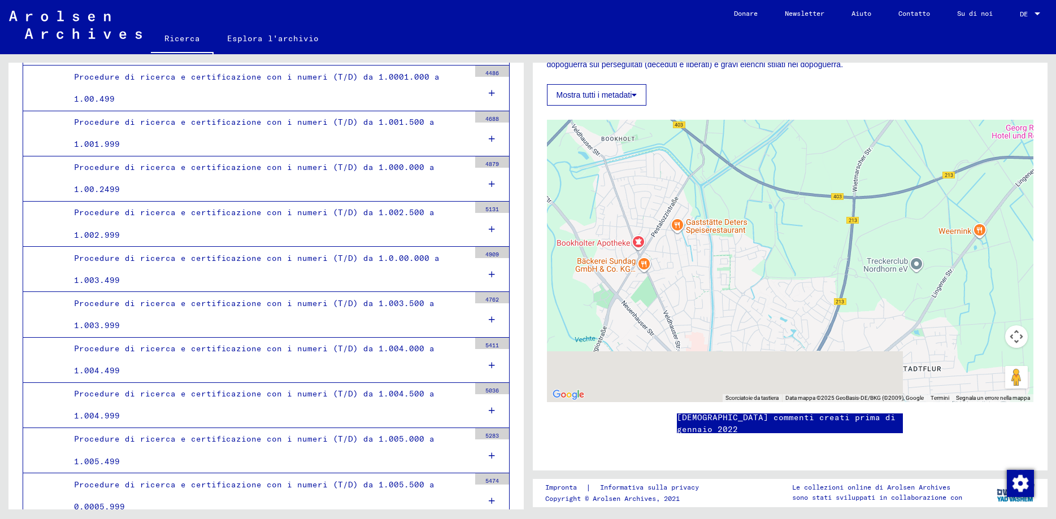
scroll to position [262, 0]
